Goal: Information Seeking & Learning: Find specific fact

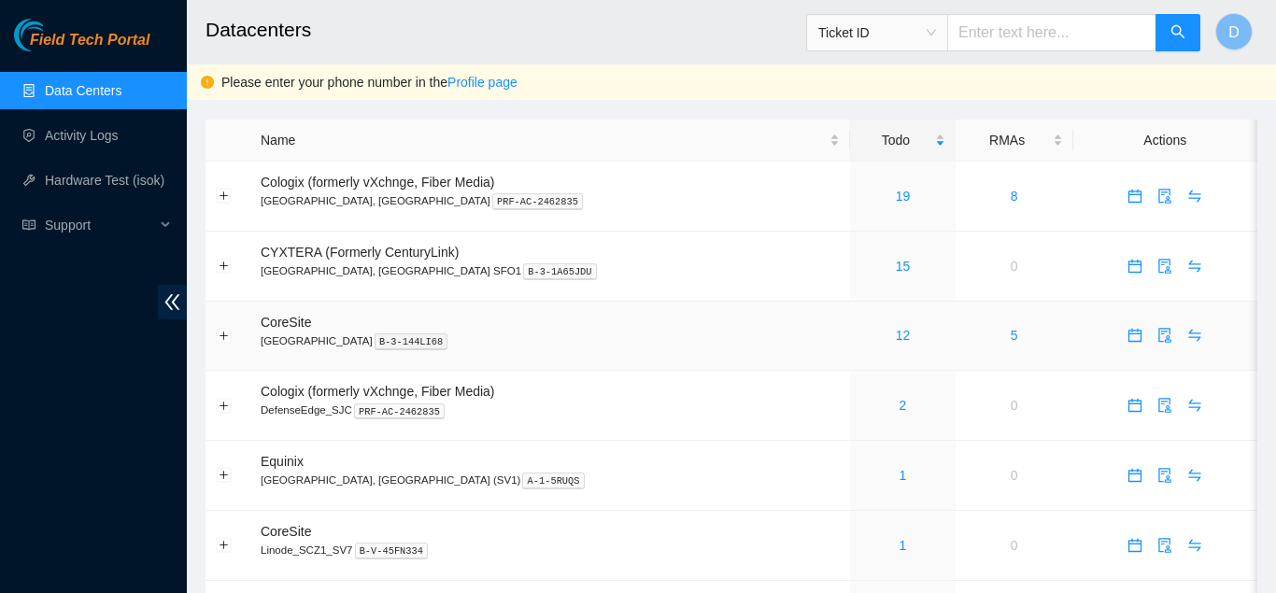
click at [544, 314] on td "CoreSite [GEOGRAPHIC_DATA] B-3-144LI68" at bounding box center [550, 337] width 600 height 70
click at [896, 198] on link "19" at bounding box center [903, 196] width 15 height 15
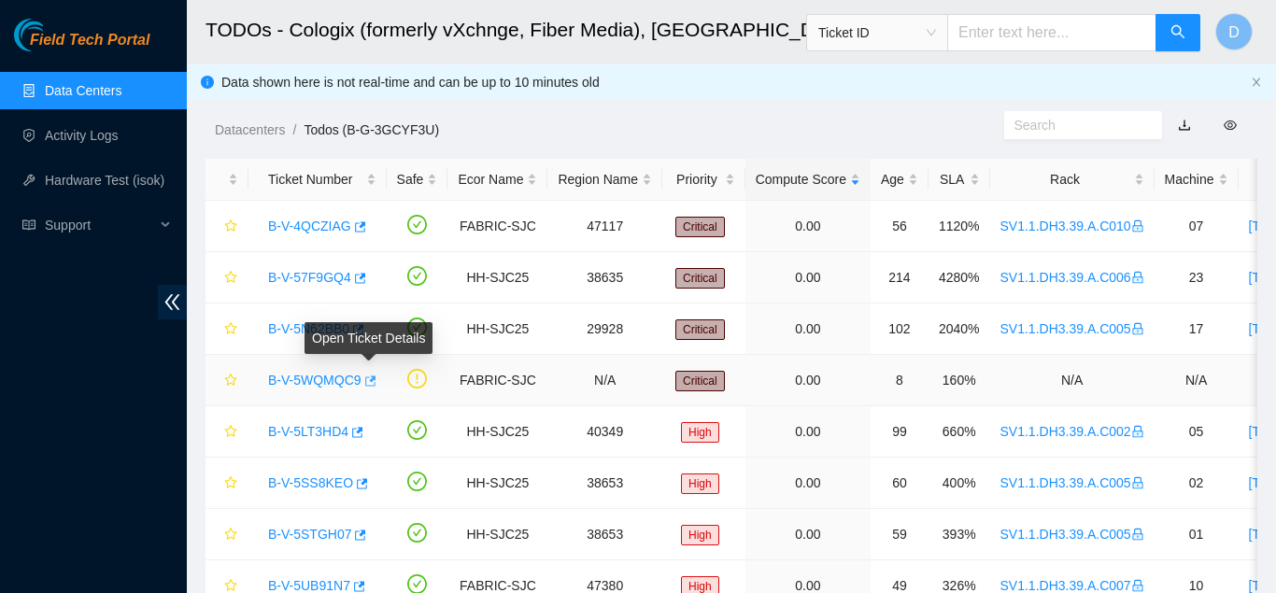
click at [367, 374] on button "button" at bounding box center [368, 381] width 15 height 30
click at [77, 392] on div "Field Tech Portal Data Centers Activity Logs Hardware Test (isok) Support" at bounding box center [93, 306] width 187 height 574
click at [7, 399] on div "Field Tech Portal Data Centers Activity Logs Hardware Test (isok) Support" at bounding box center [93, 306] width 187 height 574
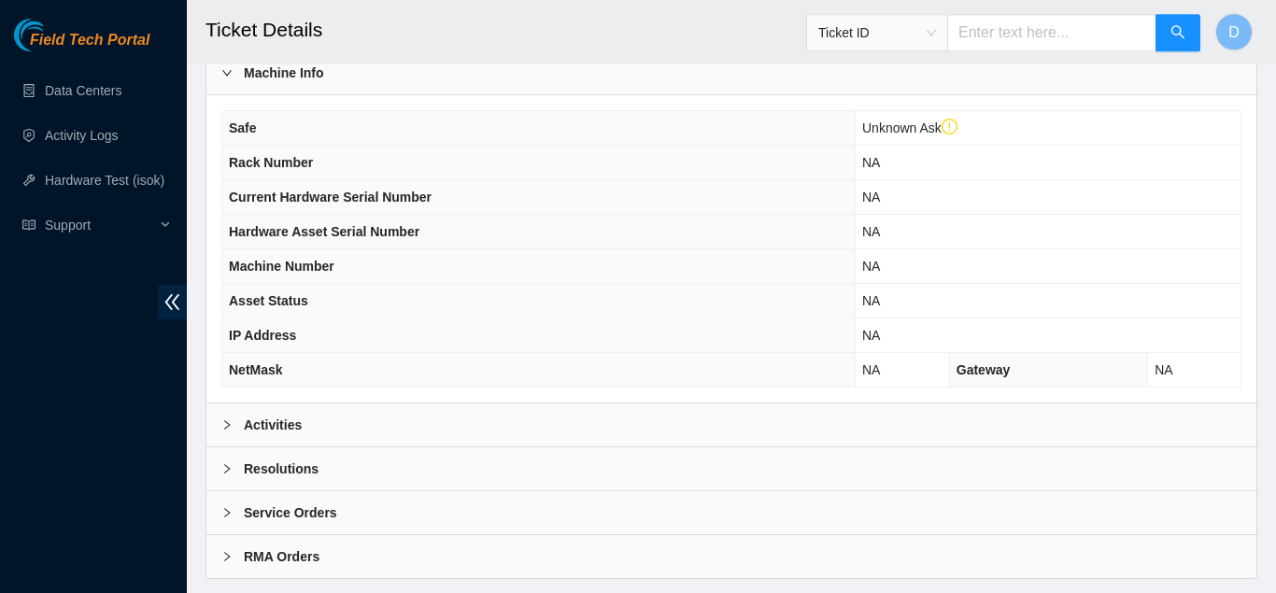
scroll to position [649, 0]
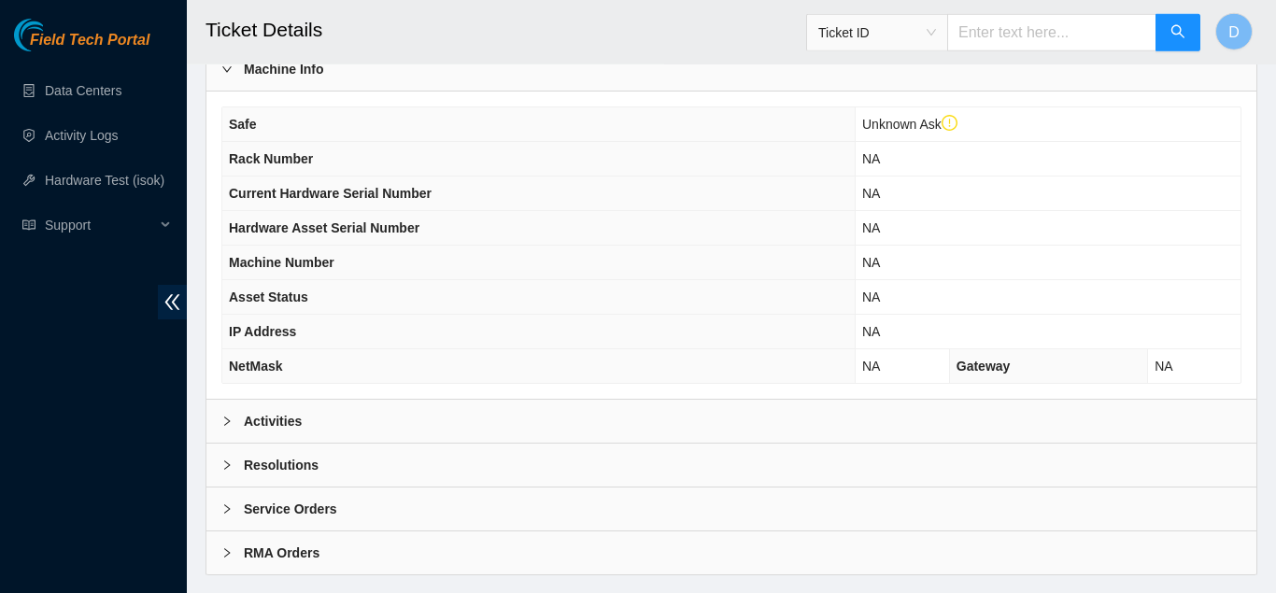
click at [416, 424] on div "Activities" at bounding box center [731, 421] width 1050 height 43
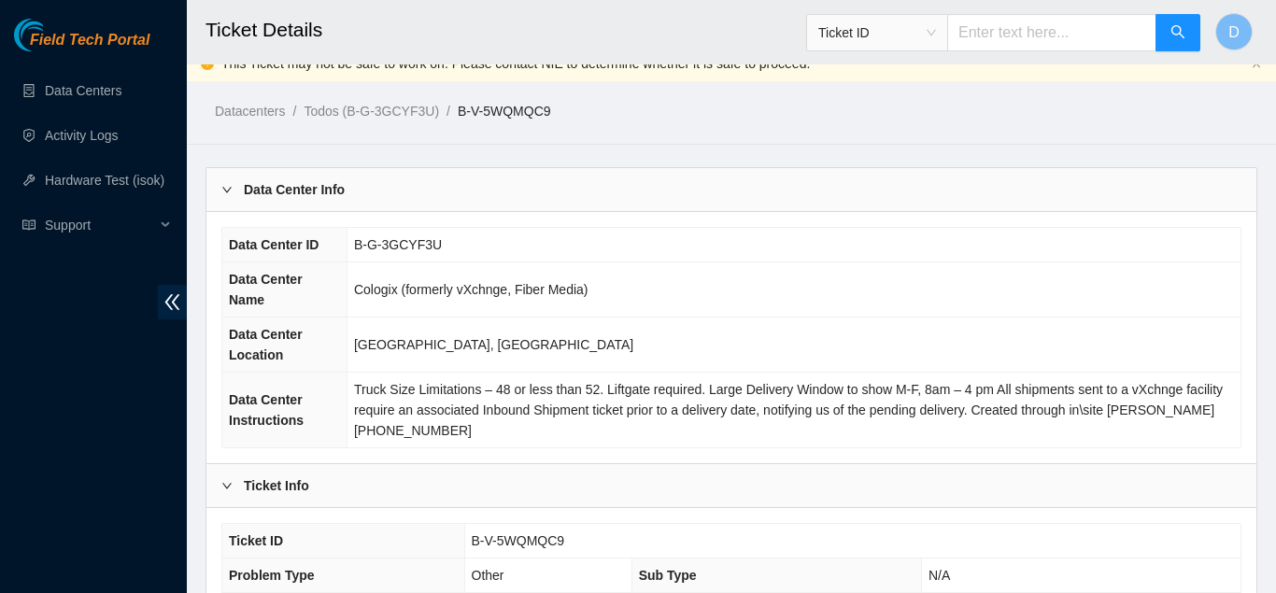
scroll to position [0, 0]
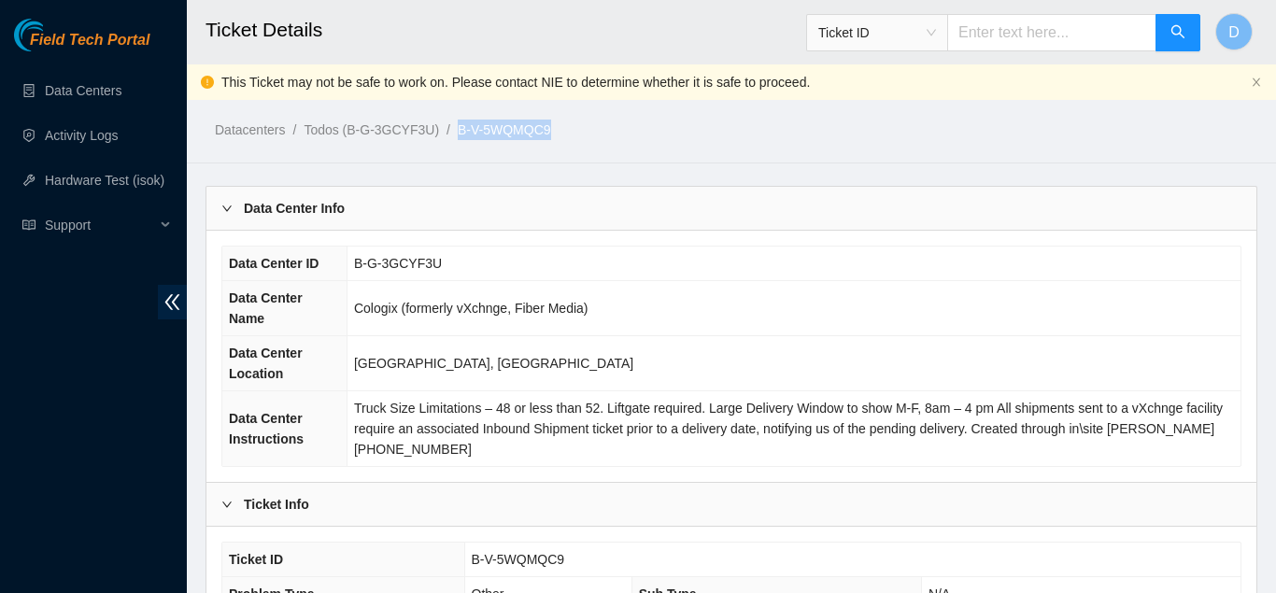
drag, startPoint x: 561, startPoint y: 132, endPoint x: 449, endPoint y: 134, distance: 112.1
click at [449, 134] on ol "Datacenters / Todos (B-G-3GCYF3U) / B-V-5WQMQC9 /" at bounding box center [609, 130] width 789 height 21
copy ol "B-V-5WQMQC9"
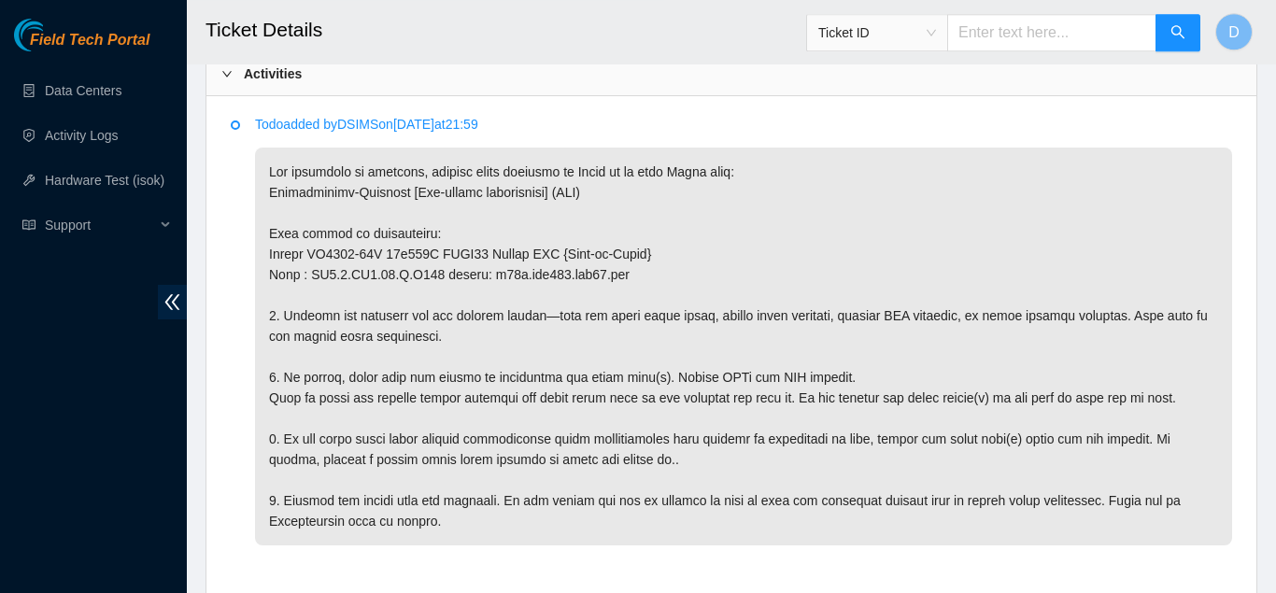
scroll to position [1009, 0]
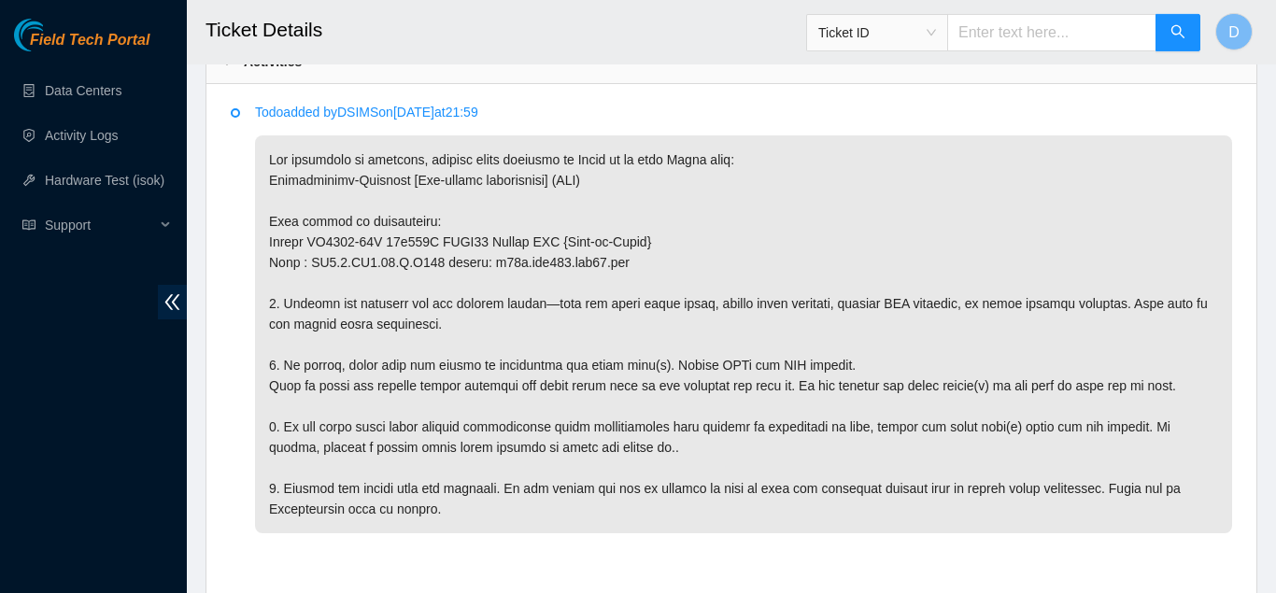
click at [238, 454] on li "Todo added by DSIMS on 2025-10-03 at 21:59" at bounding box center [731, 339] width 1001 height 463
click at [219, 355] on div "Todo added by DSIMS on 2025-10-03 at 21:59" at bounding box center [731, 340] width 1050 height 512
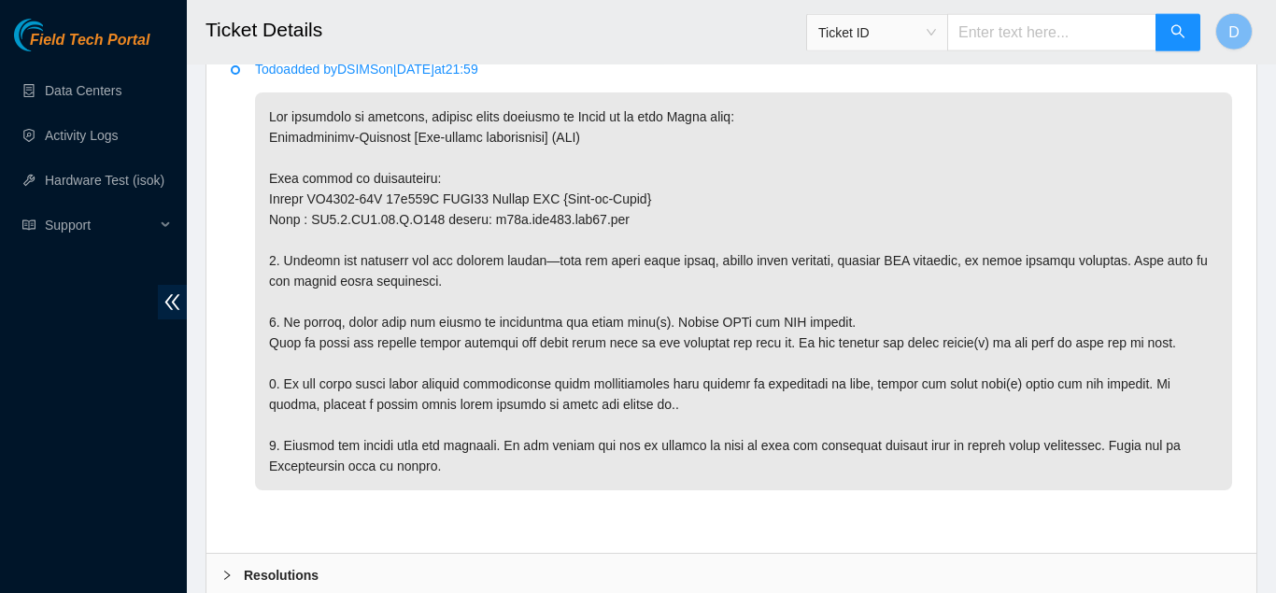
scroll to position [1052, 0]
click at [232, 336] on li "Todo added by DSIMS on 2025-10-03 at 21:59" at bounding box center [731, 295] width 1001 height 463
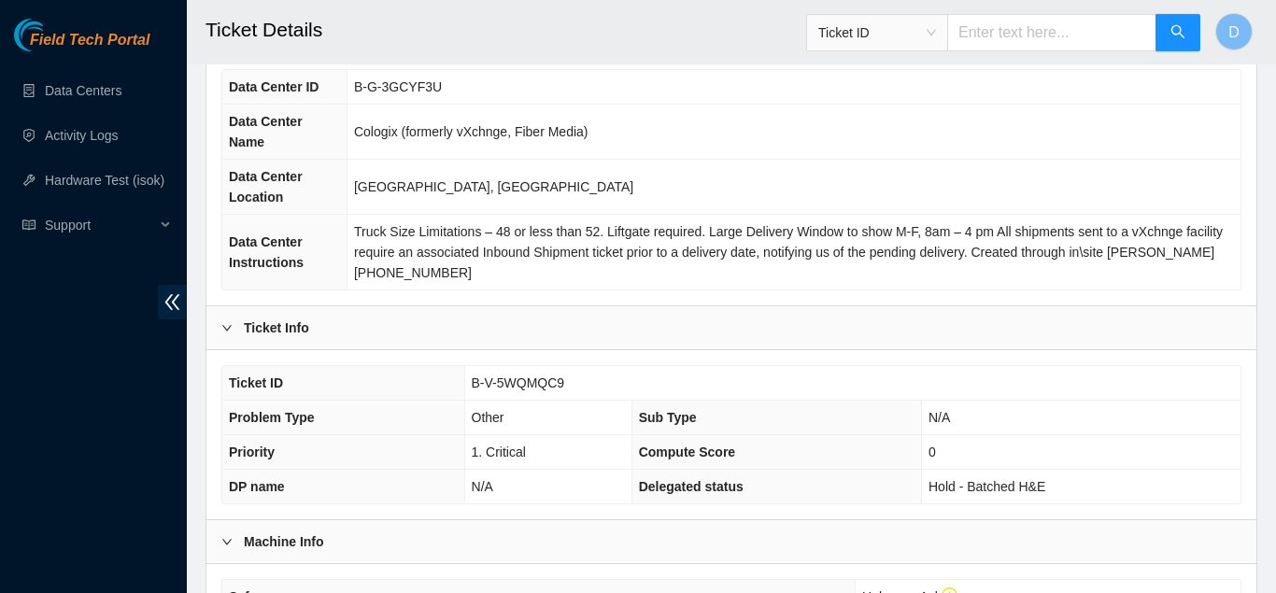
scroll to position [0, 0]
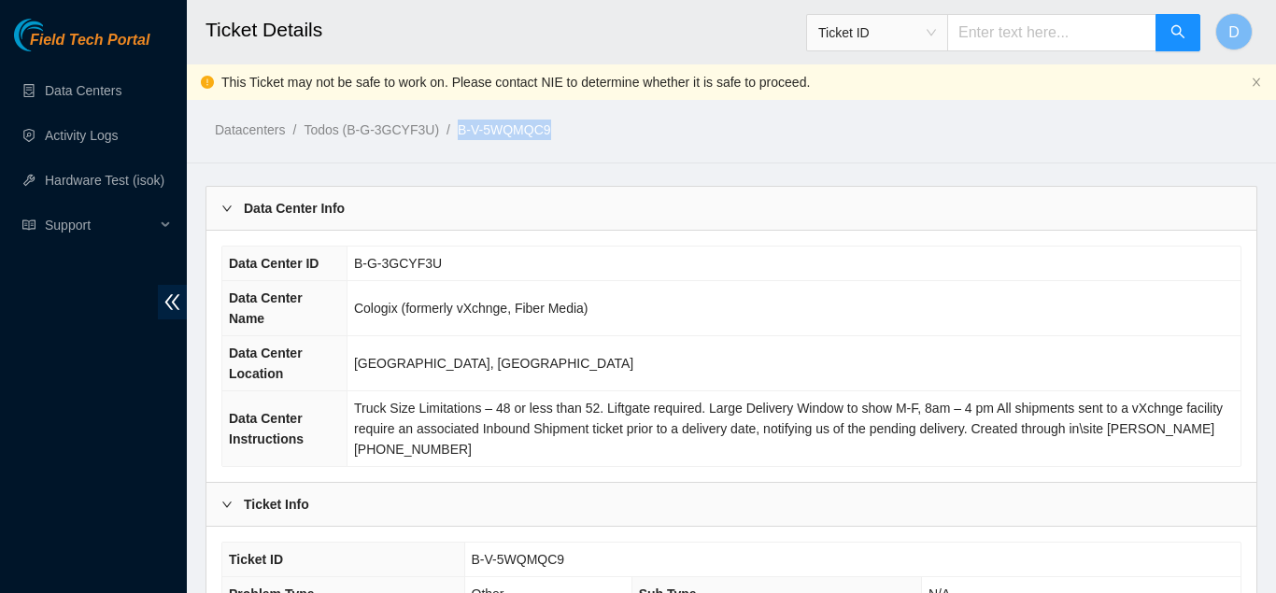
drag, startPoint x: 553, startPoint y: 124, endPoint x: 448, endPoint y: 134, distance: 105.0
click at [448, 134] on ol "Datacenters / Todos (B-G-3GCYF3U) / B-V-5WQMQC9 /" at bounding box center [609, 130] width 789 height 21
copy ol "B-V-5WQMQC9"
click at [521, 131] on link "B-V-5WQMQC9" at bounding box center [504, 129] width 93 height 15
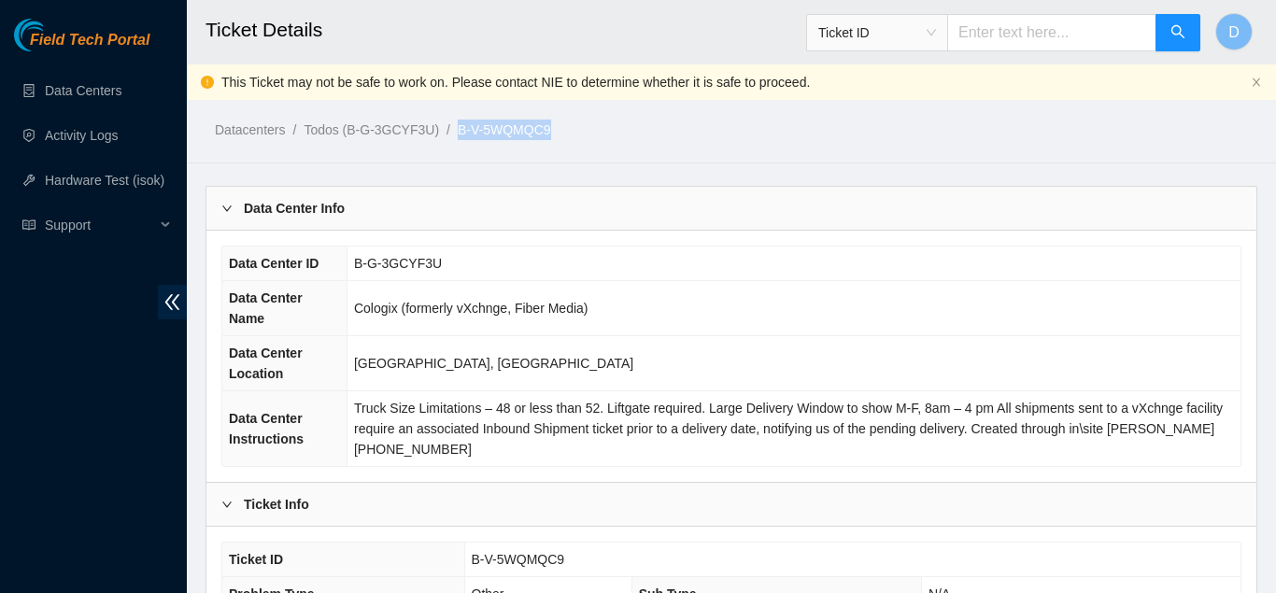
drag, startPoint x: 558, startPoint y: 137, endPoint x: 448, endPoint y: 141, distance: 109.3
copy ol "B-V-5WQMQC9"
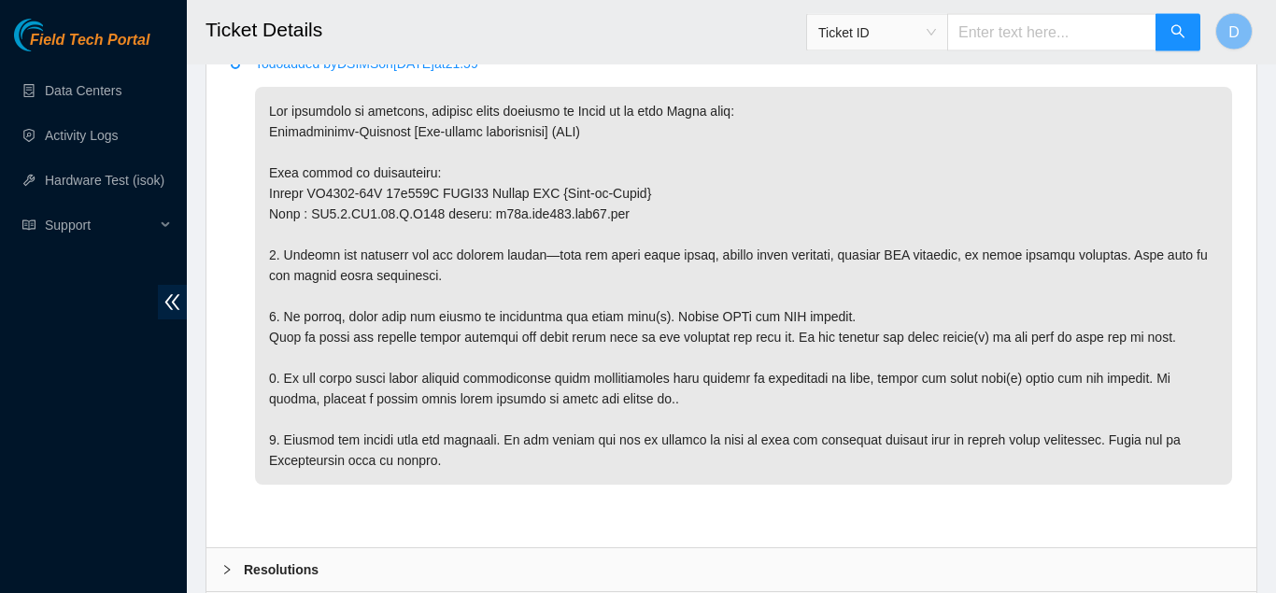
scroll to position [1060, 0]
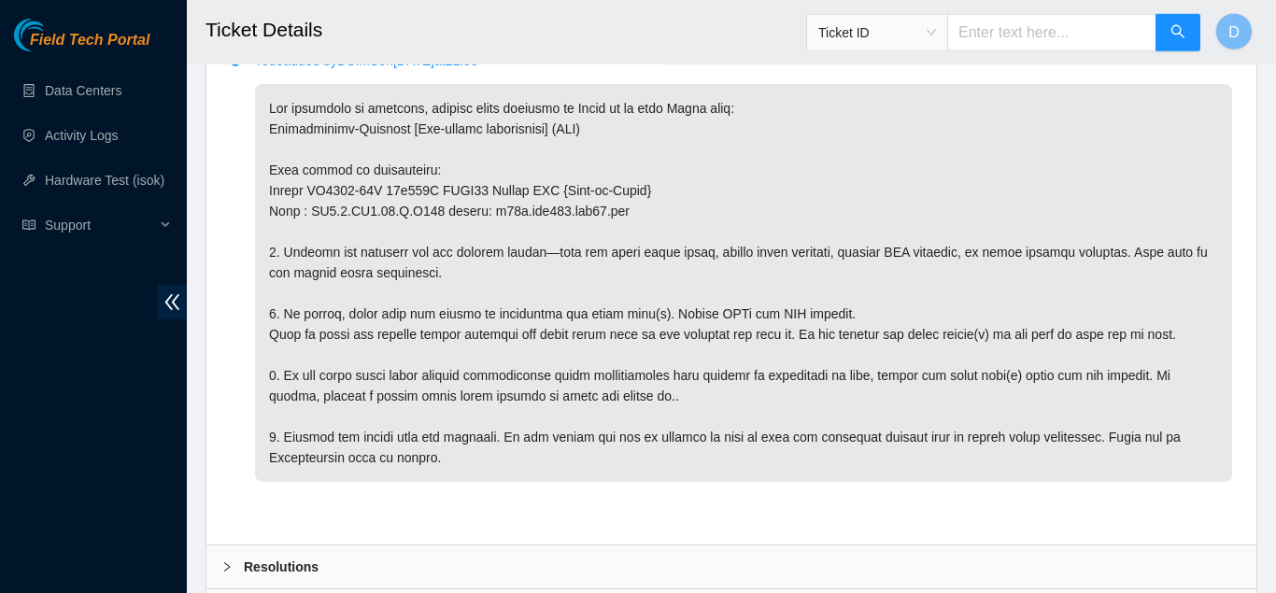
click at [214, 281] on div "Todo added by DSIMS on 2025-10-03 at 21:59" at bounding box center [731, 289] width 1050 height 512
drag, startPoint x: 275, startPoint y: 215, endPoint x: 325, endPoint y: 210, distance: 50.6
click at [325, 210] on p at bounding box center [743, 283] width 977 height 398
drag, startPoint x: 271, startPoint y: 212, endPoint x: 607, endPoint y: 214, distance: 336.2
click at [607, 214] on p at bounding box center [743, 283] width 977 height 398
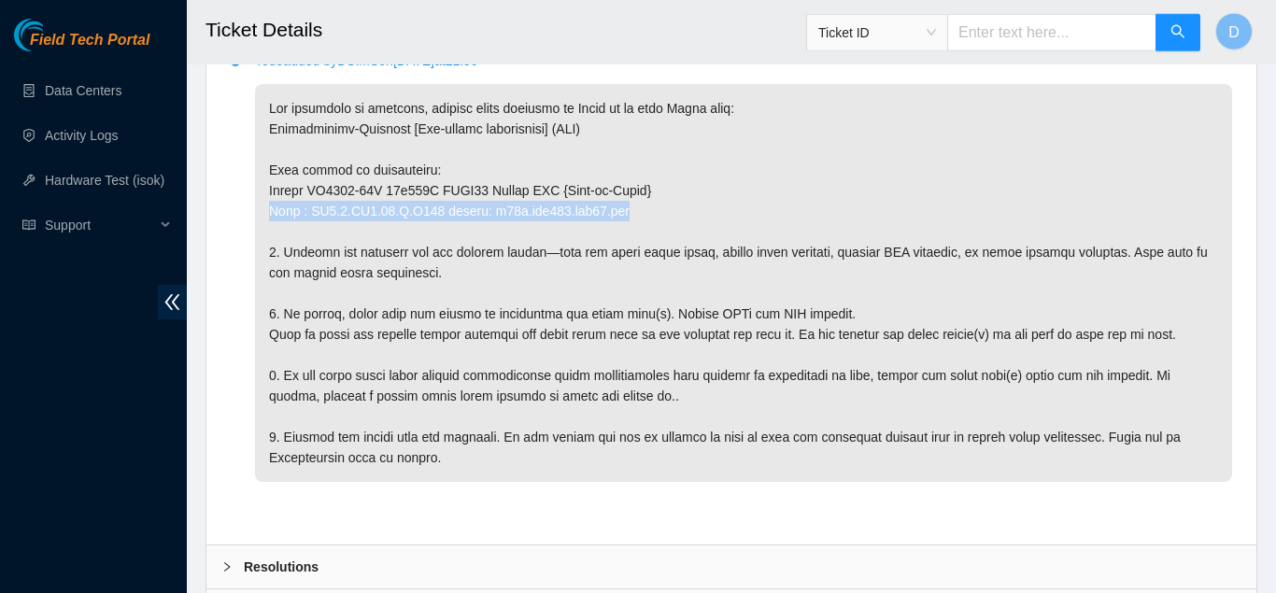
copy p "Rack : SV1.1.DH2.33.A.C009 router: r02b.tor101.sjc01.fab"
click at [224, 284] on div "Todo added by DSIMS on 2025-10-03 at 21:59" at bounding box center [731, 289] width 1020 height 482
click at [227, 360] on div "Todo added by DSIMS on 2025-10-03 at 21:59" at bounding box center [731, 289] width 1020 height 482
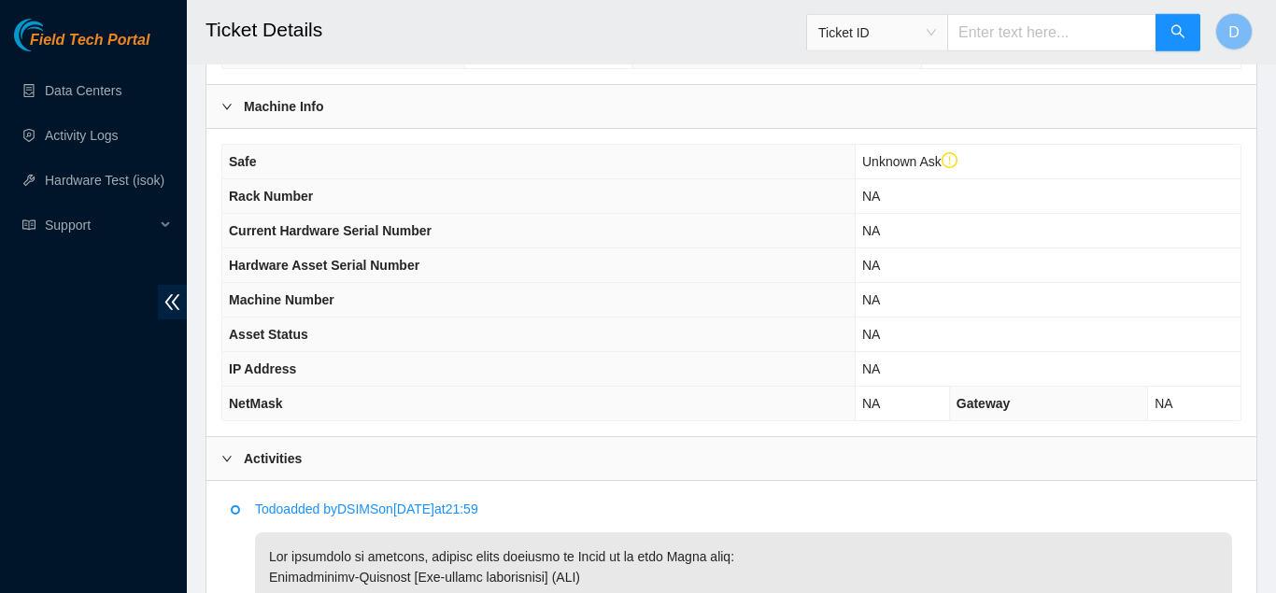
scroll to position [611, 0]
click at [192, 271] on main "Ticket Details Ticket ID D This Ticket may not be safe to work on. Please conta…" at bounding box center [731, 267] width 1089 height 1756
click at [388, 37] on h2 "Ticket Details" at bounding box center [638, 30] width 867 height 60
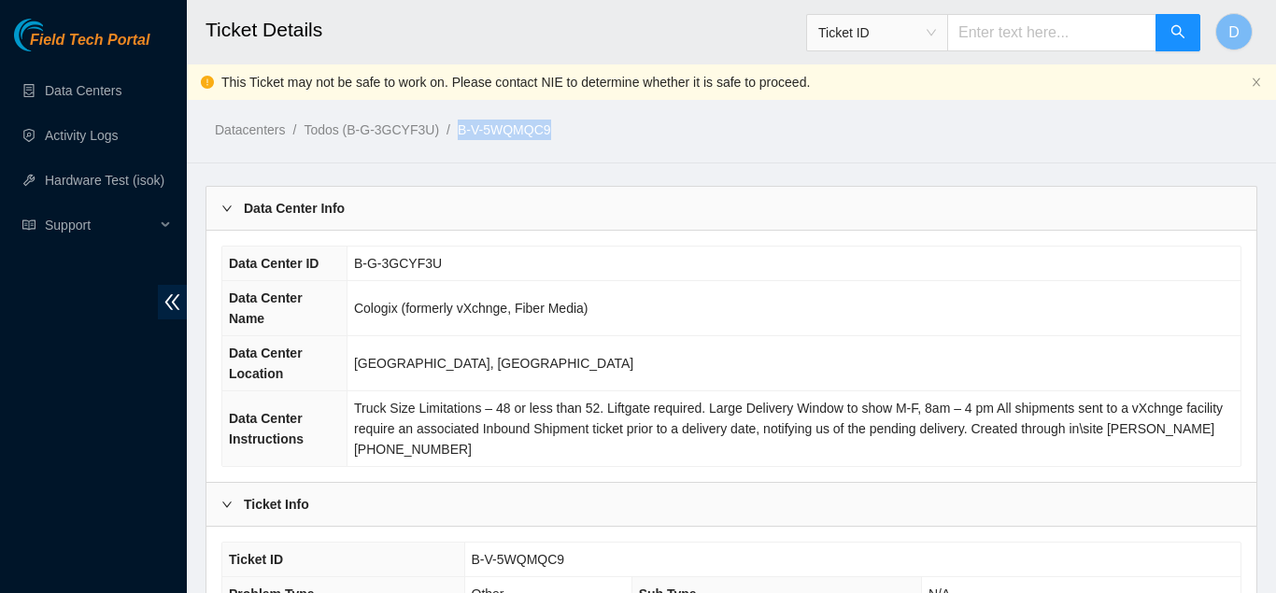
drag, startPoint x: 547, startPoint y: 129, endPoint x: 445, endPoint y: 122, distance: 102.9
click at [445, 122] on ol "Datacenters / Todos (B-G-3GCYF3U) / B-V-5WQMQC9 /" at bounding box center [609, 130] width 789 height 21
copy ol "B-V-5WQMQC9"
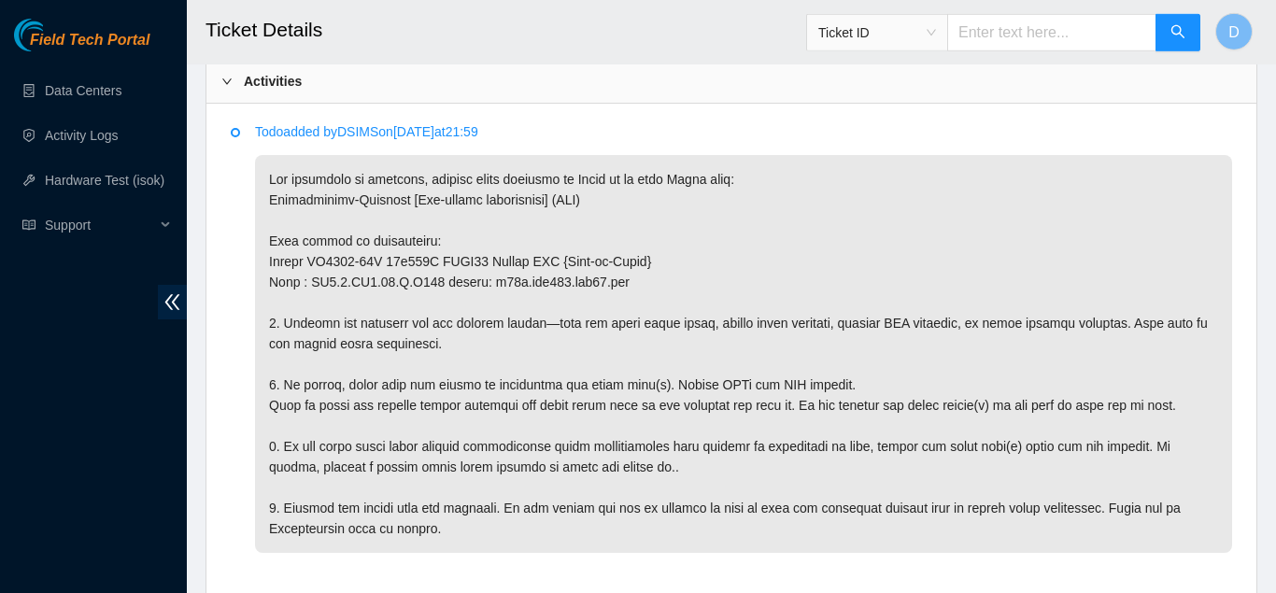
scroll to position [990, 0]
click at [826, 424] on p at bounding box center [743, 353] width 977 height 398
click at [230, 344] on div "Todo added by DSIMS on 2025-10-03 at 21:59" at bounding box center [731, 359] width 1020 height 482
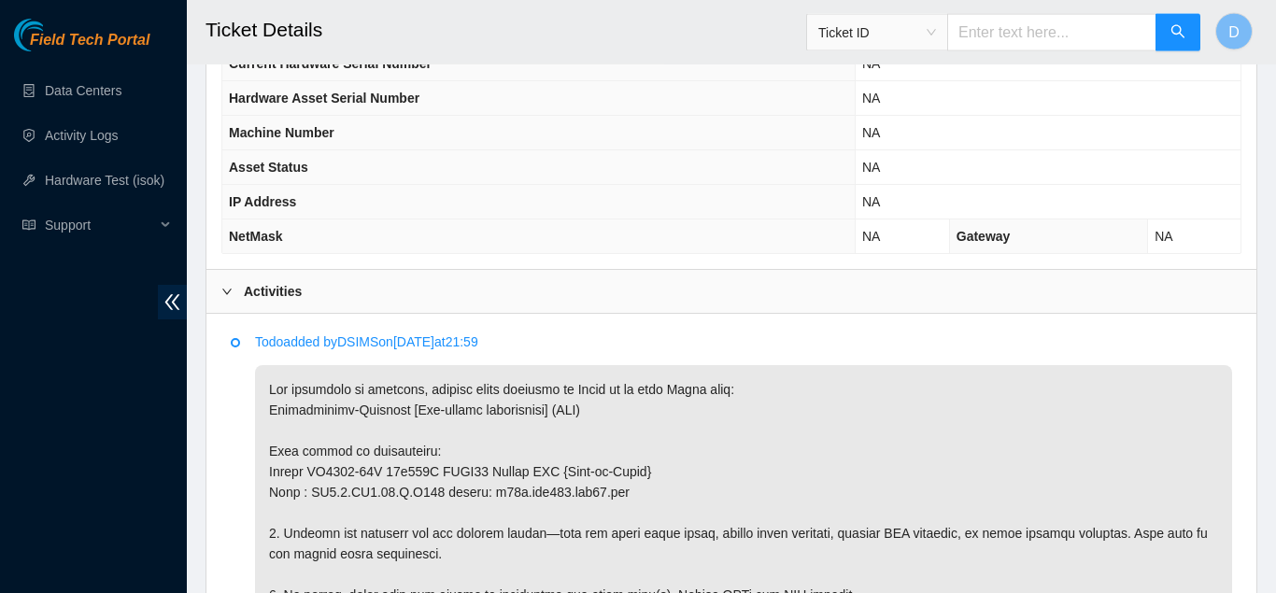
scroll to position [781, 0]
click at [198, 393] on main "Ticket Details Ticket ID D This Ticket may not be safe to work on. Please conta…" at bounding box center [731, 97] width 1089 height 1756
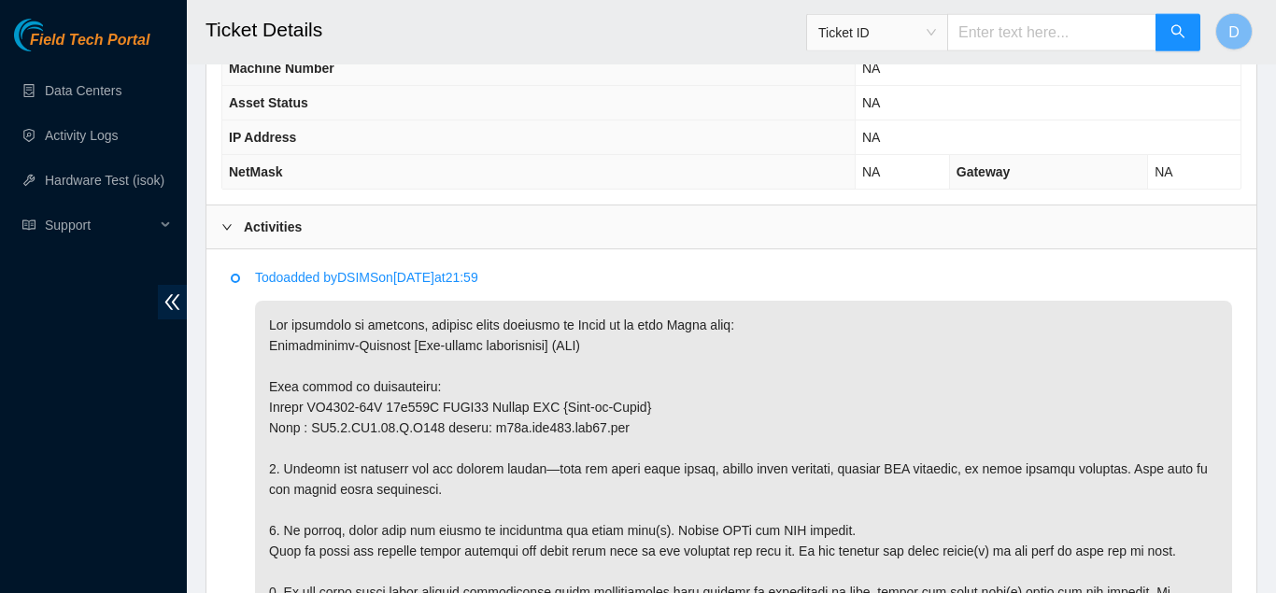
scroll to position [847, 0]
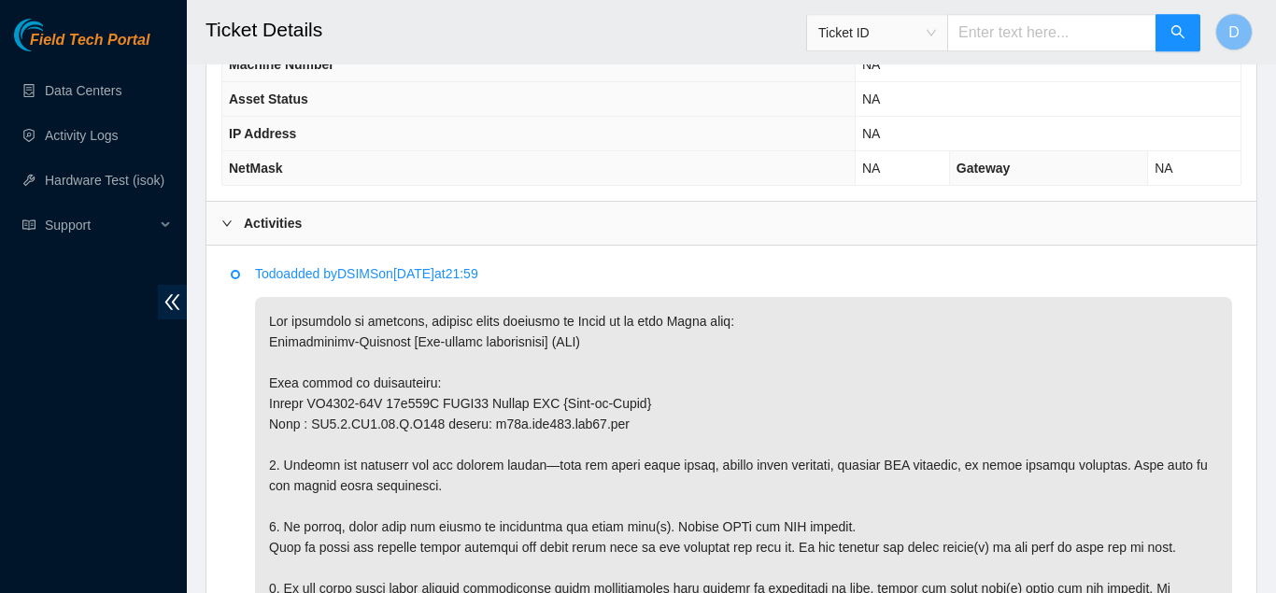
click at [196, 344] on main "Ticket Details Ticket ID D This Ticket may not be safe to work on. Please conta…" at bounding box center [731, 31] width 1089 height 1756
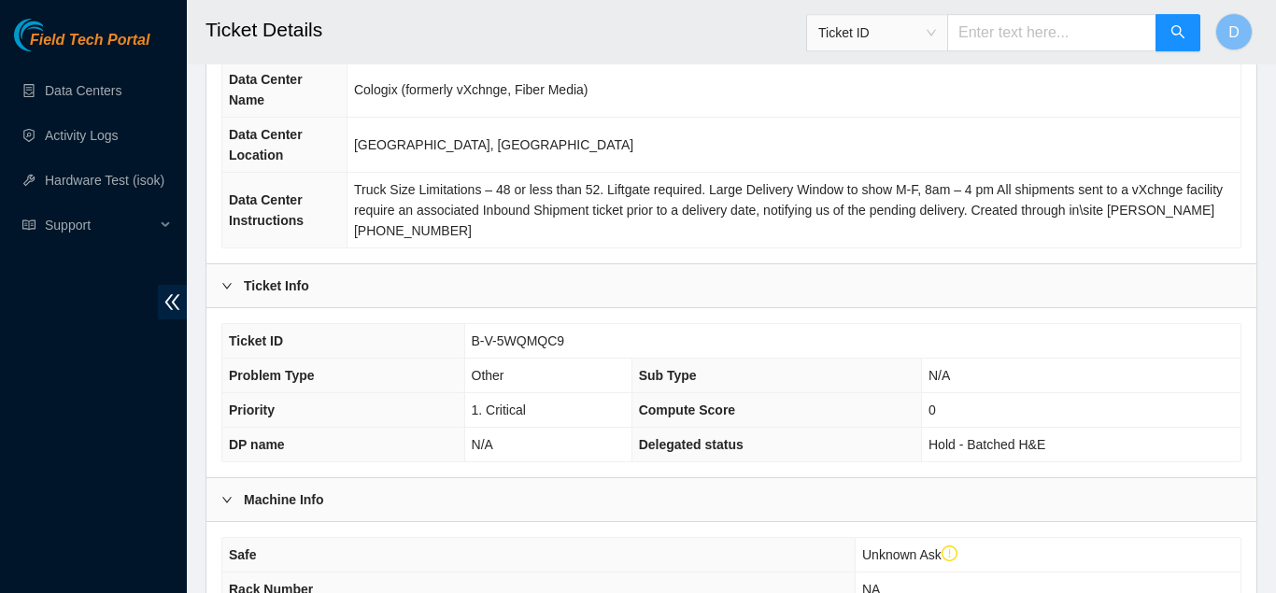
scroll to position [0, 0]
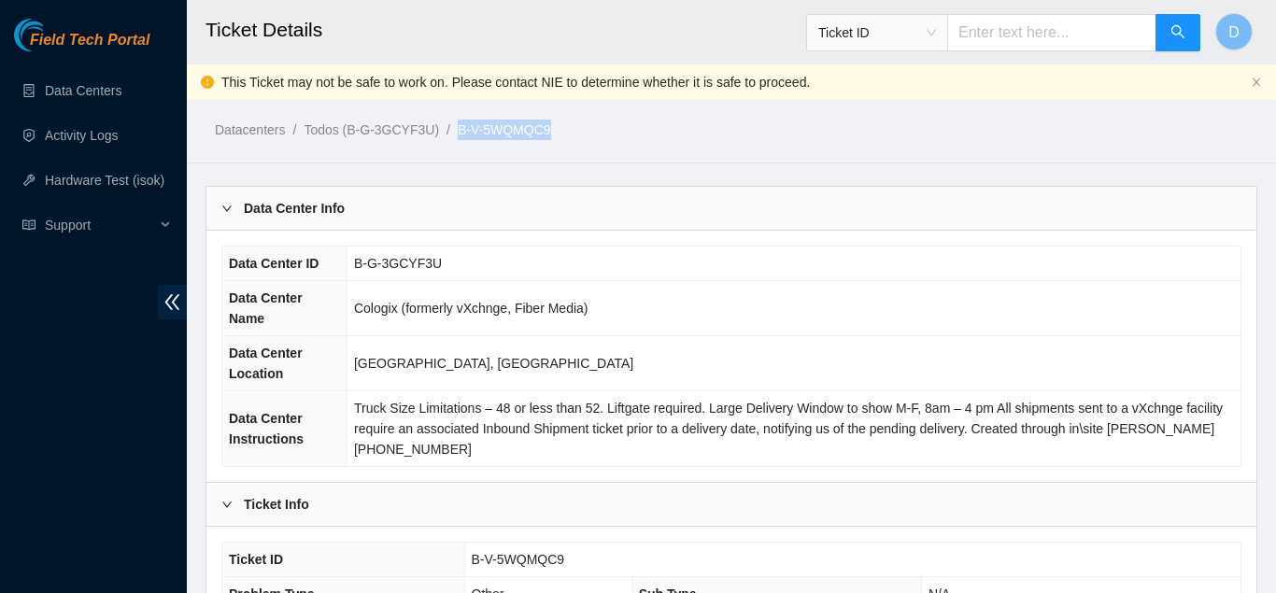
drag, startPoint x: 553, startPoint y: 132, endPoint x: 447, endPoint y: 136, distance: 105.6
click at [447, 136] on ol "Datacenters / Todos (B-G-3GCYF3U) / B-V-5WQMQC9 /" at bounding box center [609, 130] width 789 height 21
copy ol "B-V-5WQMQC9"
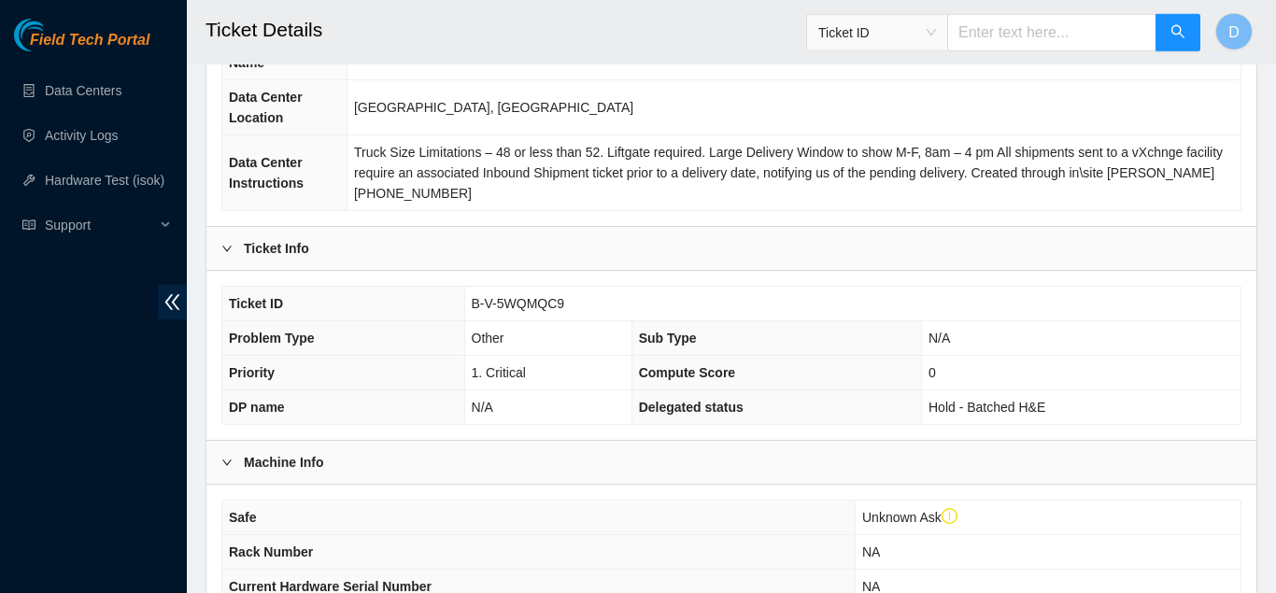
scroll to position [234, 0]
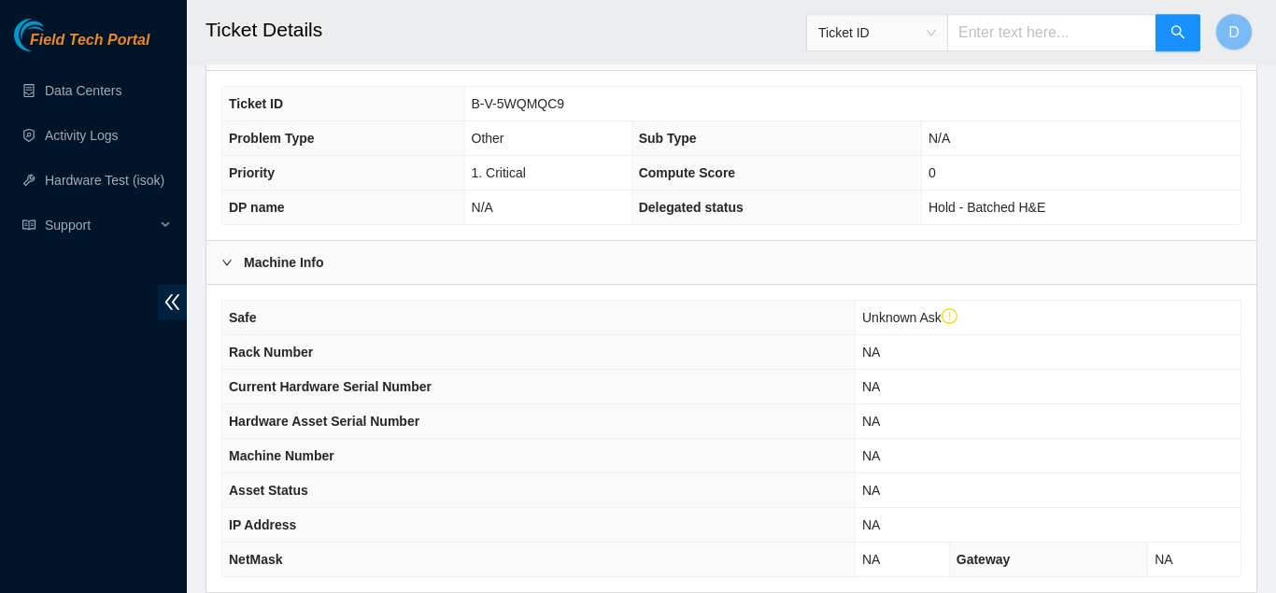
scroll to position [468, 0]
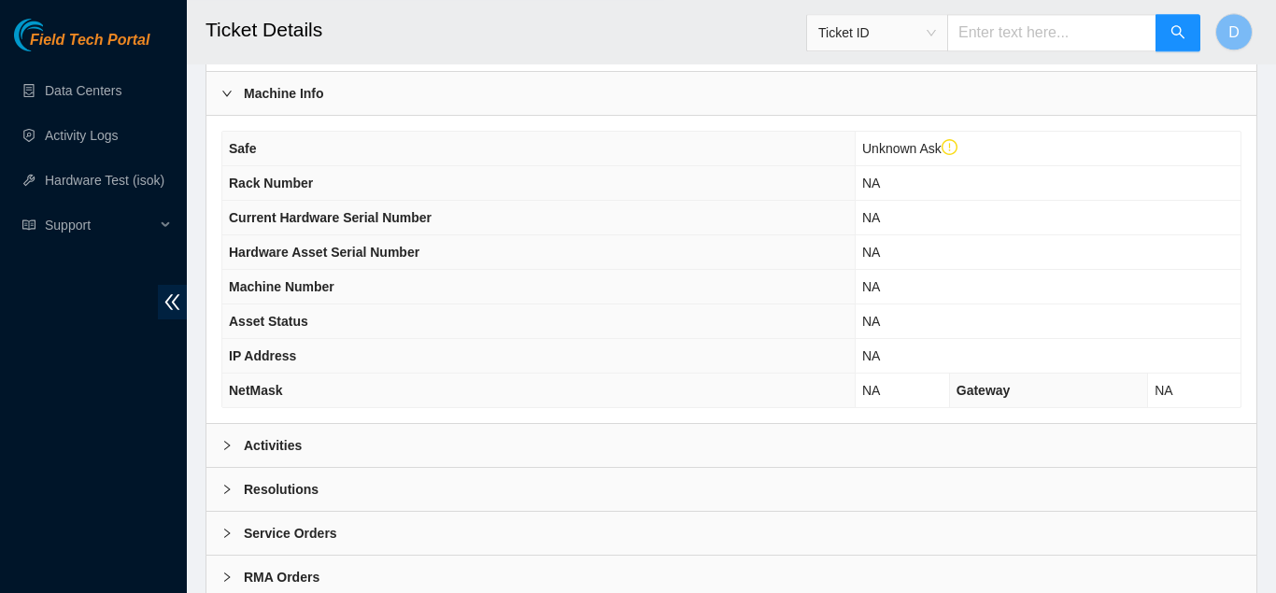
scroll to position [689, 0]
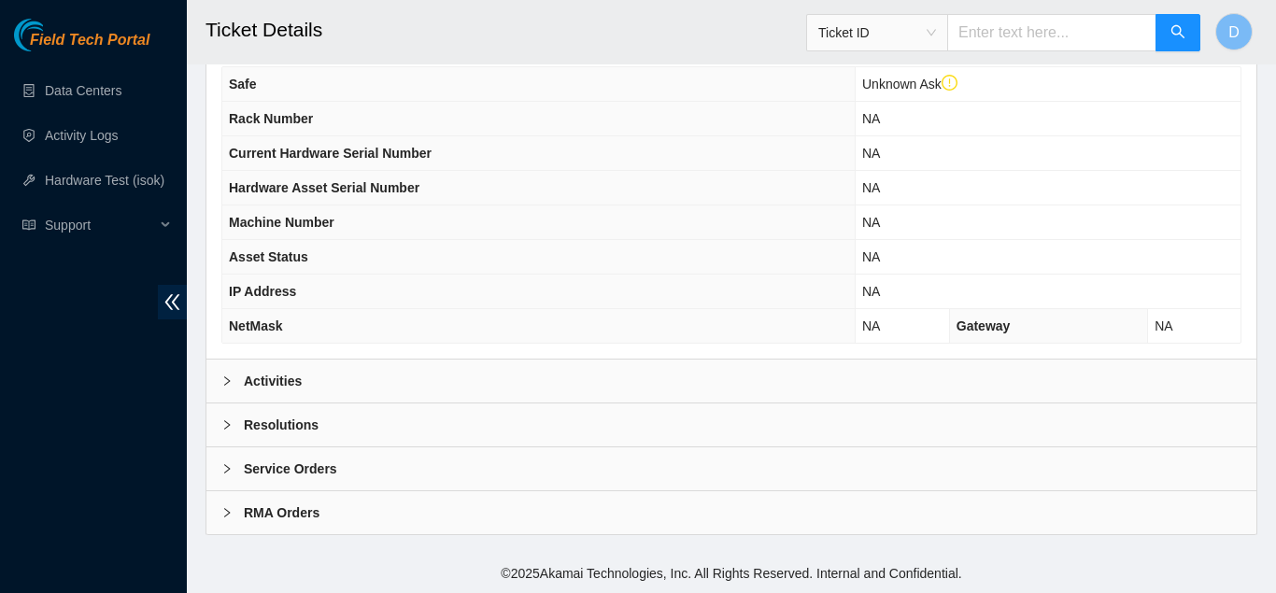
click at [304, 384] on div "Activities" at bounding box center [731, 381] width 1050 height 43
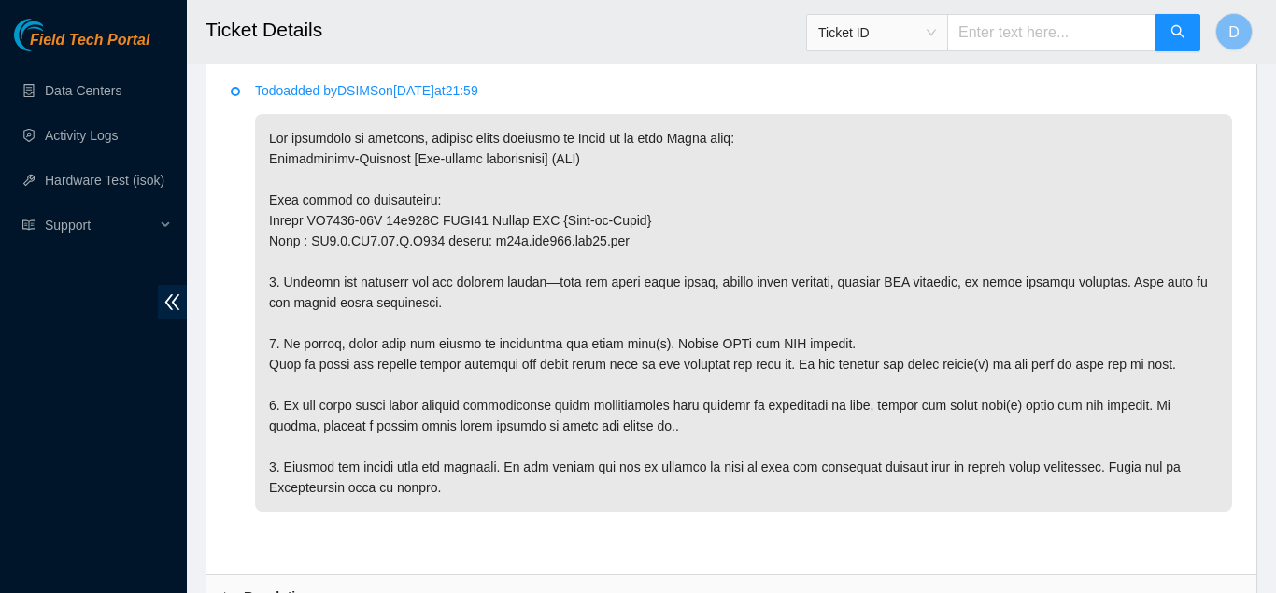
scroll to position [1024, 0]
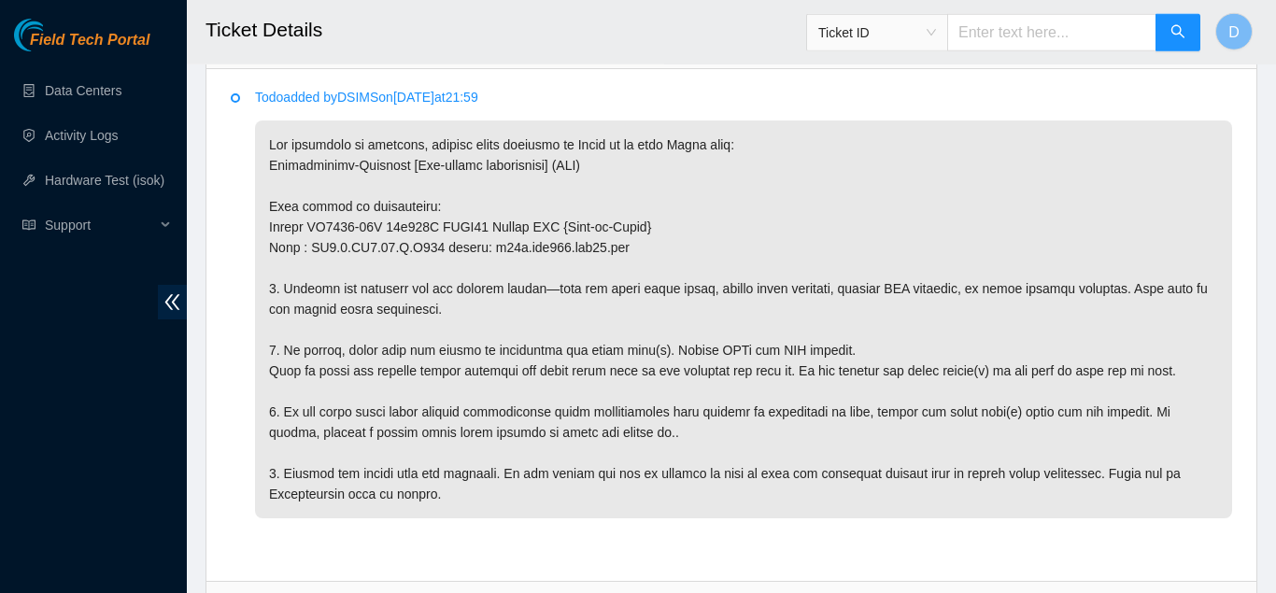
click at [1076, 222] on p at bounding box center [743, 319] width 977 height 398
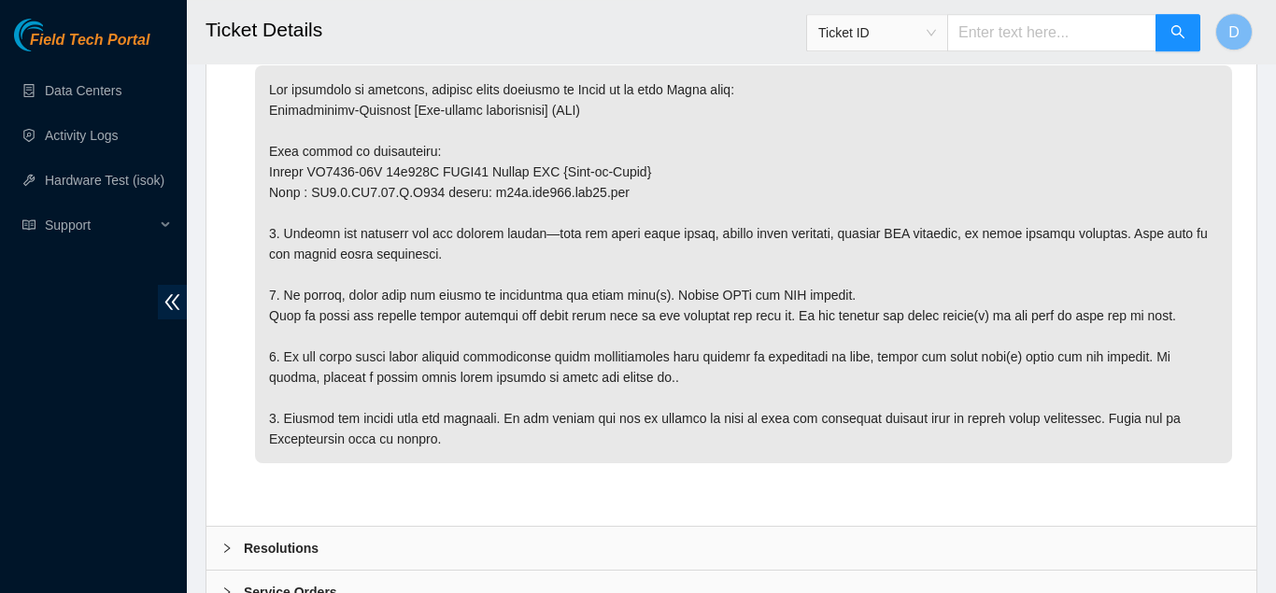
scroll to position [1076, 0]
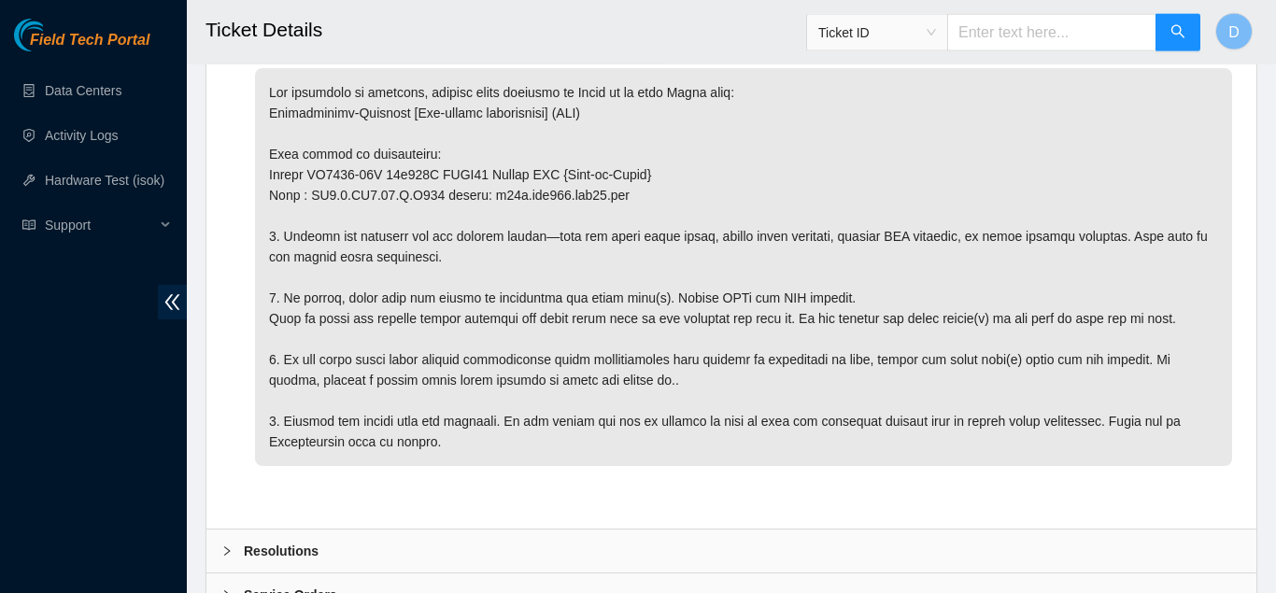
click at [637, 214] on p at bounding box center [743, 267] width 977 height 398
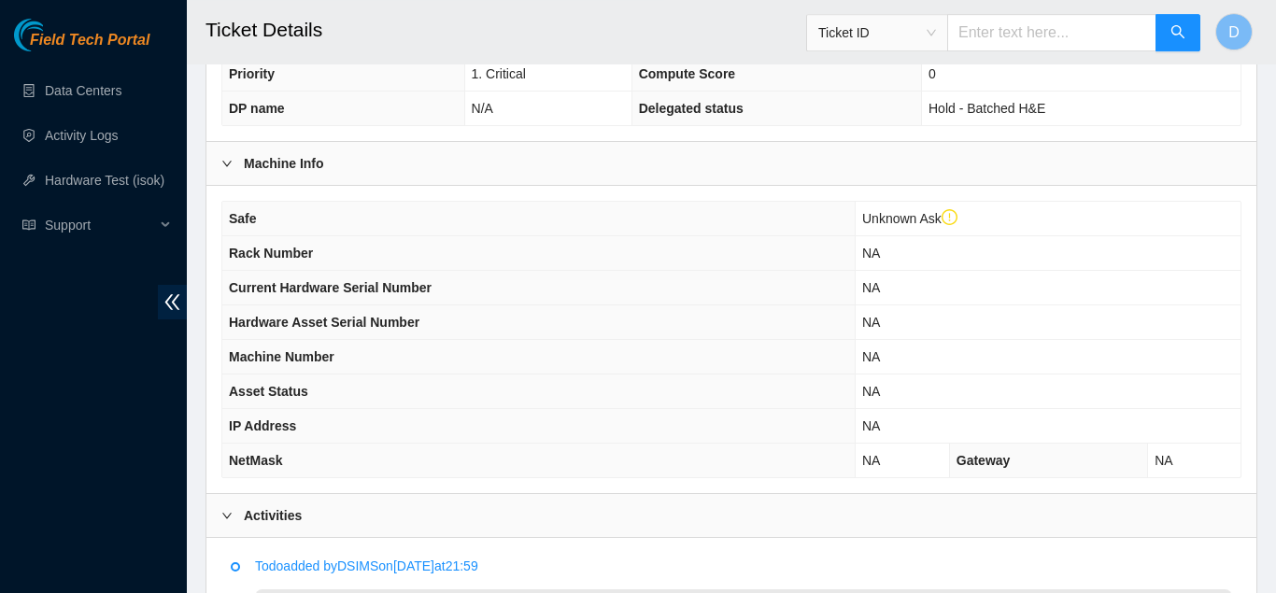
scroll to position [556, 0]
